Goal: Learn about a topic

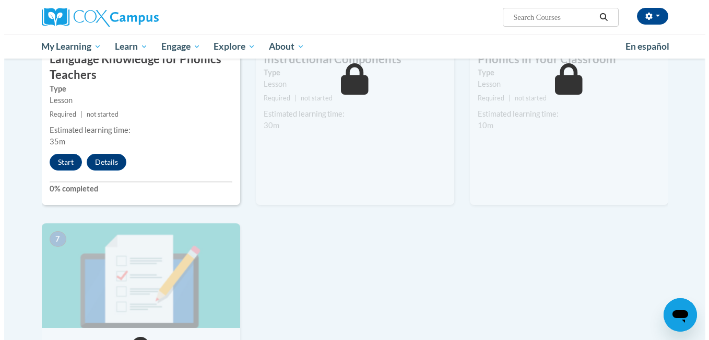
scroll to position [532, 0]
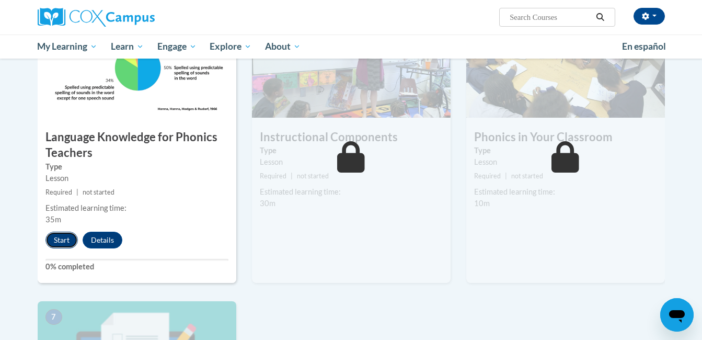
click at [61, 237] on button "Start" at bounding box center [61, 239] width 32 height 17
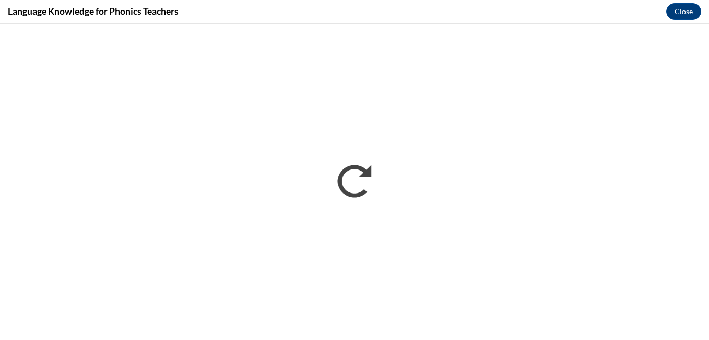
scroll to position [0, 0]
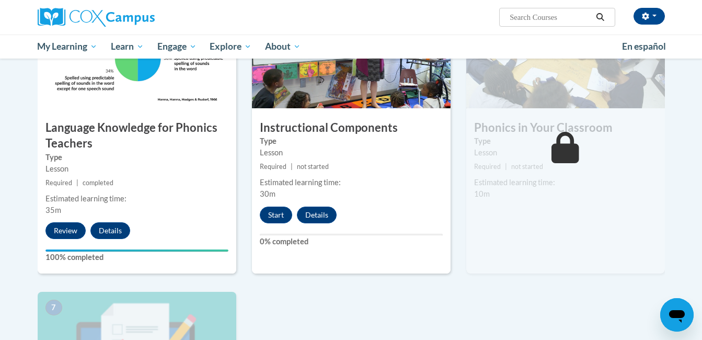
scroll to position [535, 0]
